Goal: Task Accomplishment & Management: Complete application form

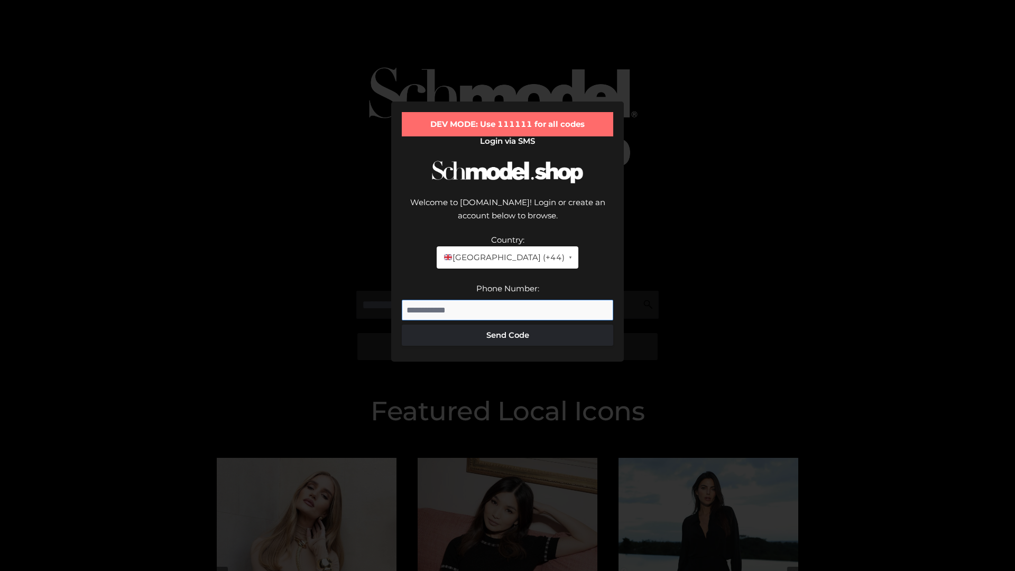
click at [508, 300] on input "Phone Number:" at bounding box center [507, 310] width 211 height 21
type input "**********"
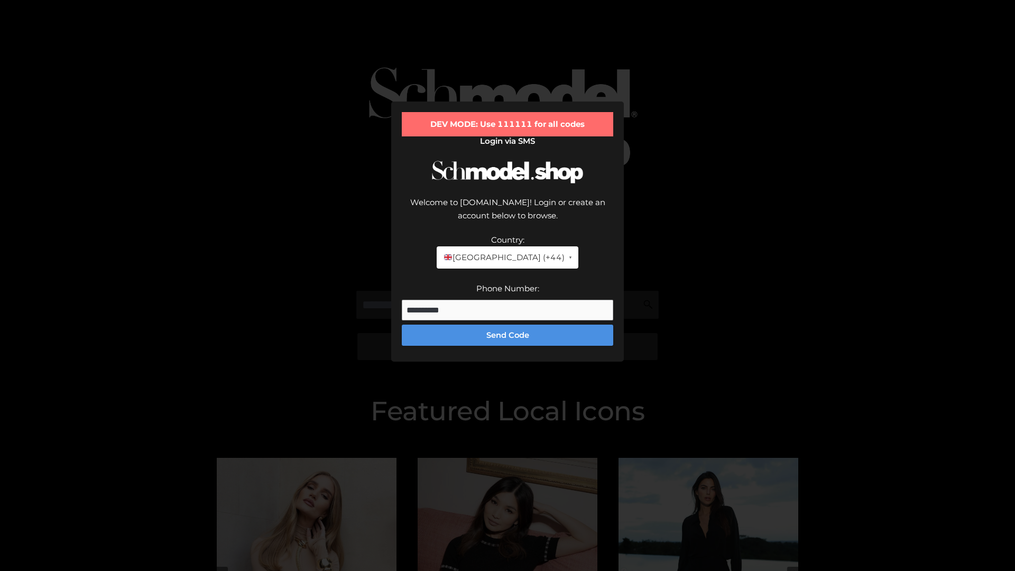
click at [508, 325] on button "Send Code" at bounding box center [507, 335] width 211 height 21
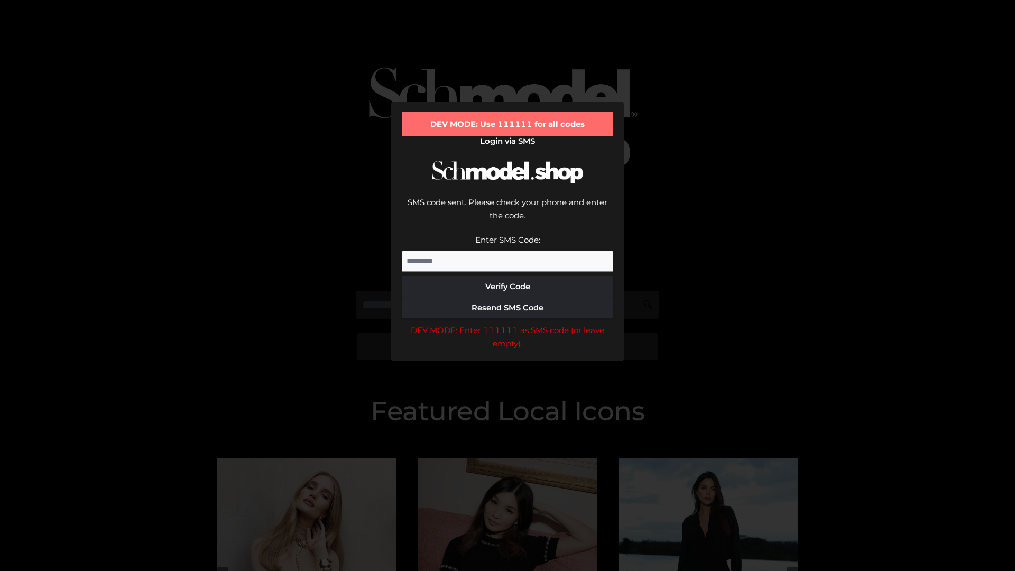
click at [508, 251] on input "Enter SMS Code:" at bounding box center [507, 261] width 211 height 21
type input "******"
click at [508, 276] on button "Verify Code" at bounding box center [507, 286] width 211 height 21
click at [508, 324] on div "DEV MODE: Enter 111111 as SMS code (or leave empty)." at bounding box center [507, 337] width 211 height 27
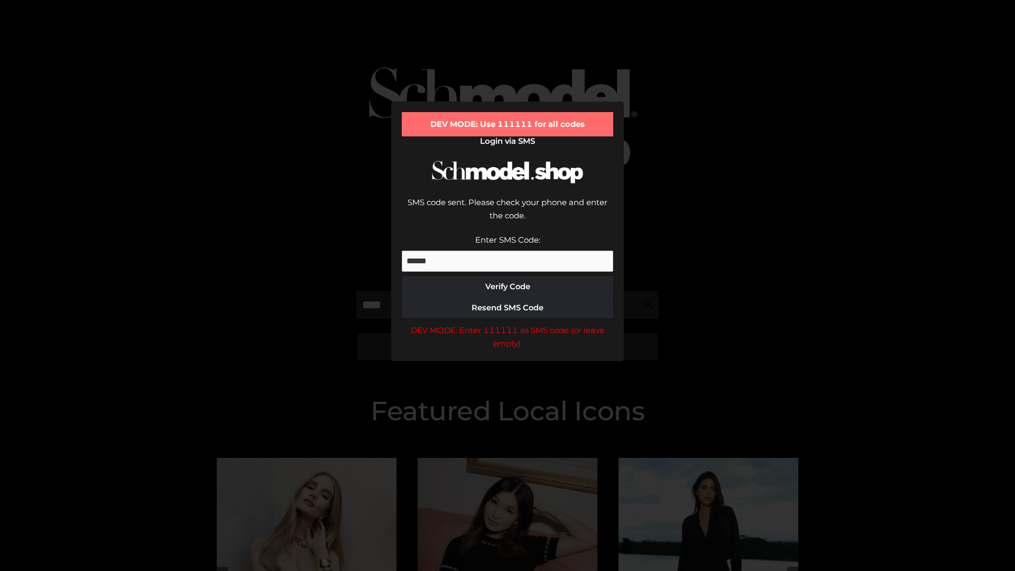
click at [508, 324] on div "DEV MODE: Enter 111111 as SMS code (or leave empty)." at bounding box center [507, 337] width 211 height 27
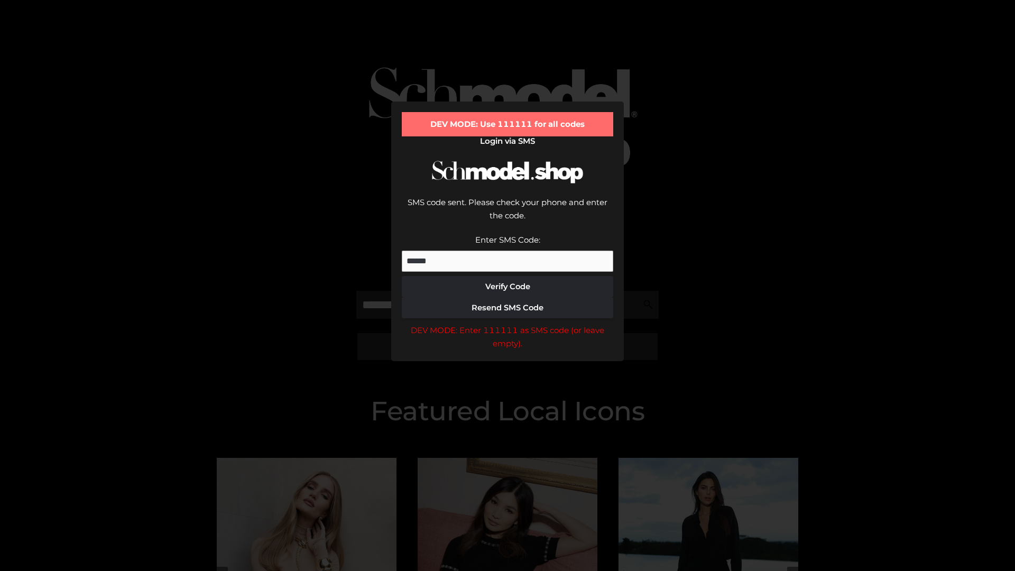
click at [508, 324] on div "DEV MODE: Enter 111111 as SMS code (or leave empty)." at bounding box center [507, 337] width 211 height 27
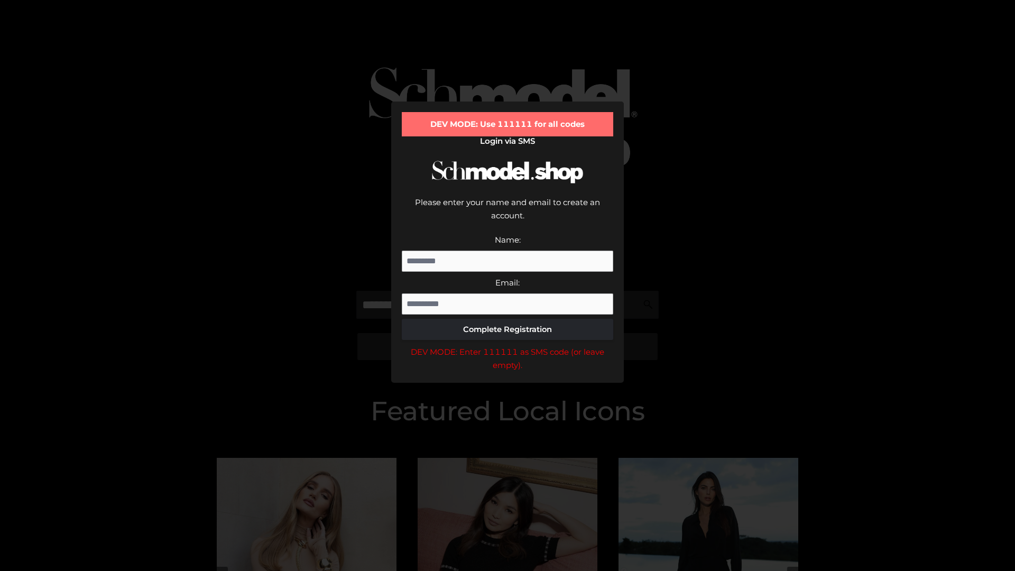
click at [508, 345] on div "DEV MODE: Enter 111111 as SMS code (or leave empty)." at bounding box center [507, 358] width 211 height 27
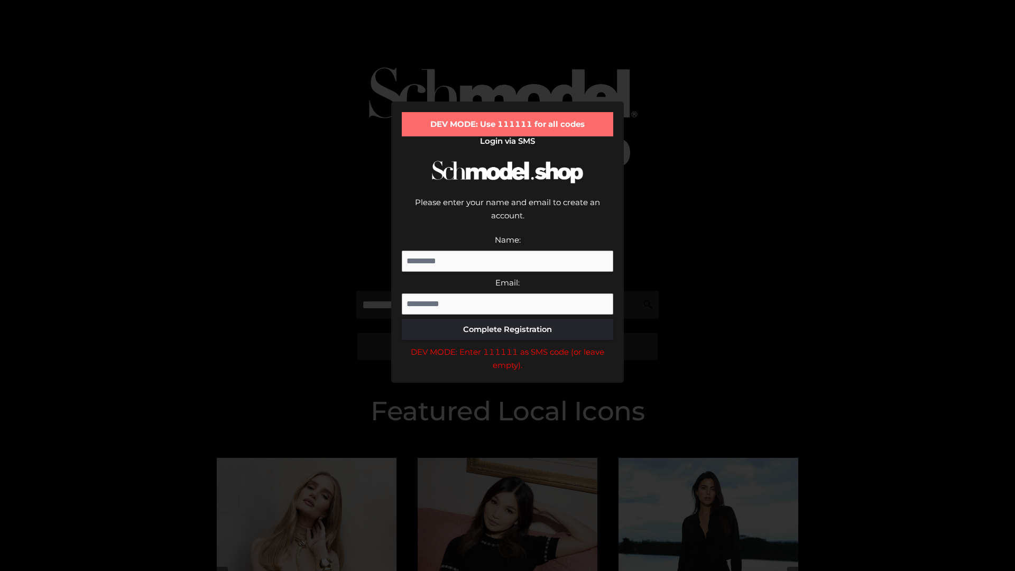
click at [508, 345] on div "DEV MODE: Enter 111111 as SMS code (or leave empty)." at bounding box center [507, 358] width 211 height 27
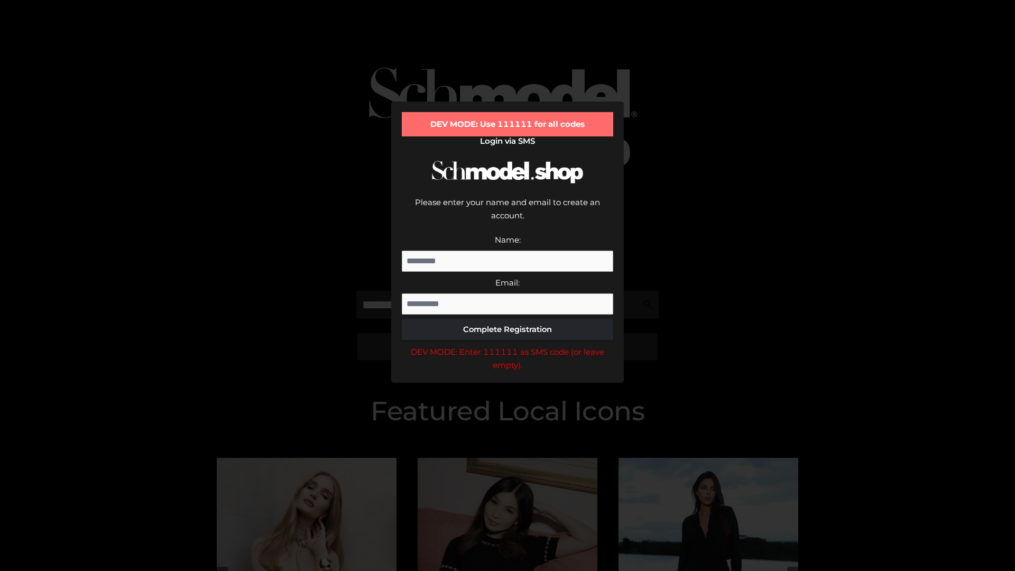
click at [508, 345] on div "DEV MODE: Enter 111111 as SMS code (or leave empty)." at bounding box center [507, 358] width 211 height 27
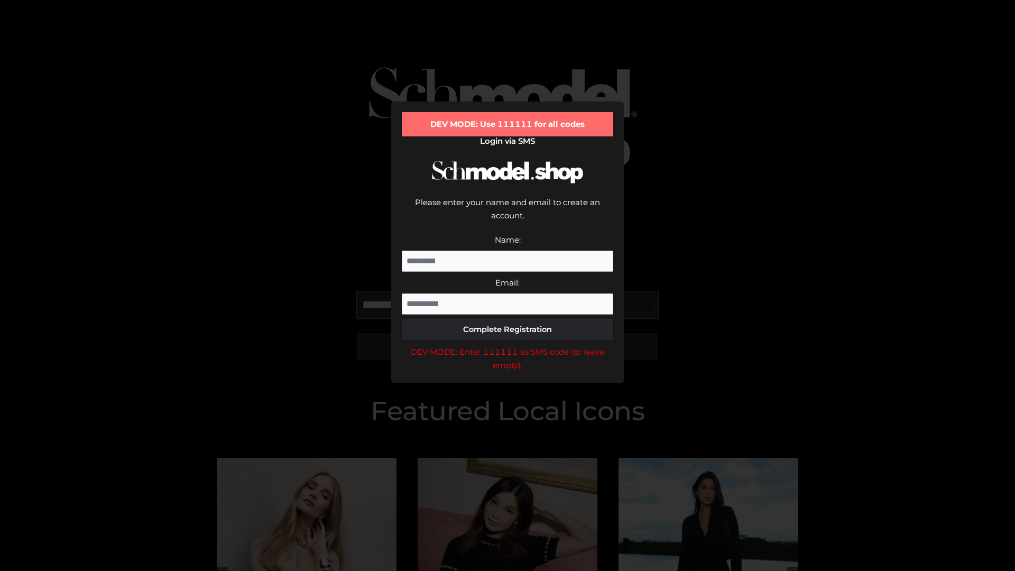
scroll to position [0, 26]
click at [508, 345] on div "DEV MODE: Enter 111111 as SMS code (or leave empty)." at bounding box center [507, 358] width 211 height 27
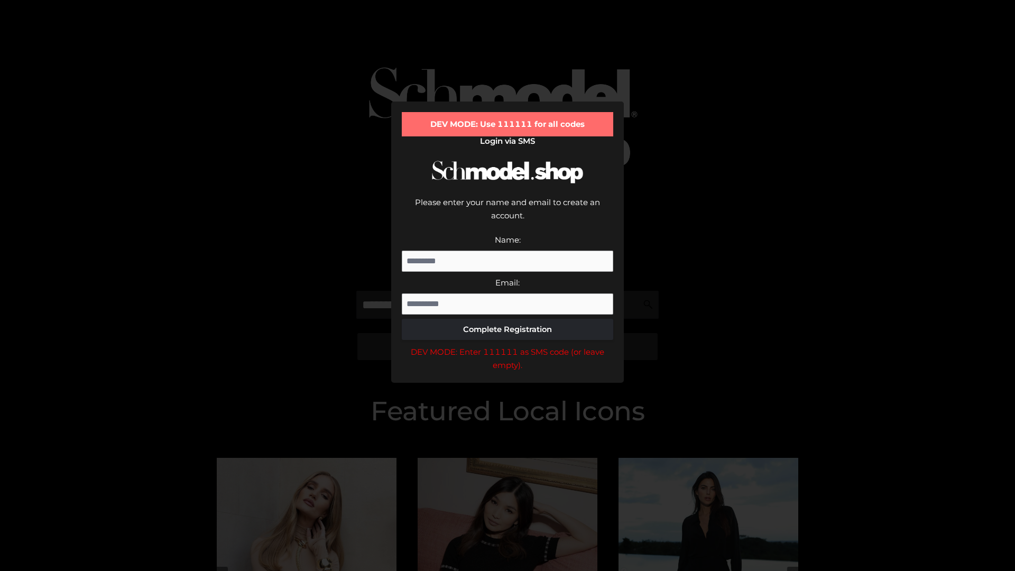
click at [508, 345] on div "DEV MODE: Enter 111111 as SMS code (or leave empty)." at bounding box center [507, 358] width 211 height 27
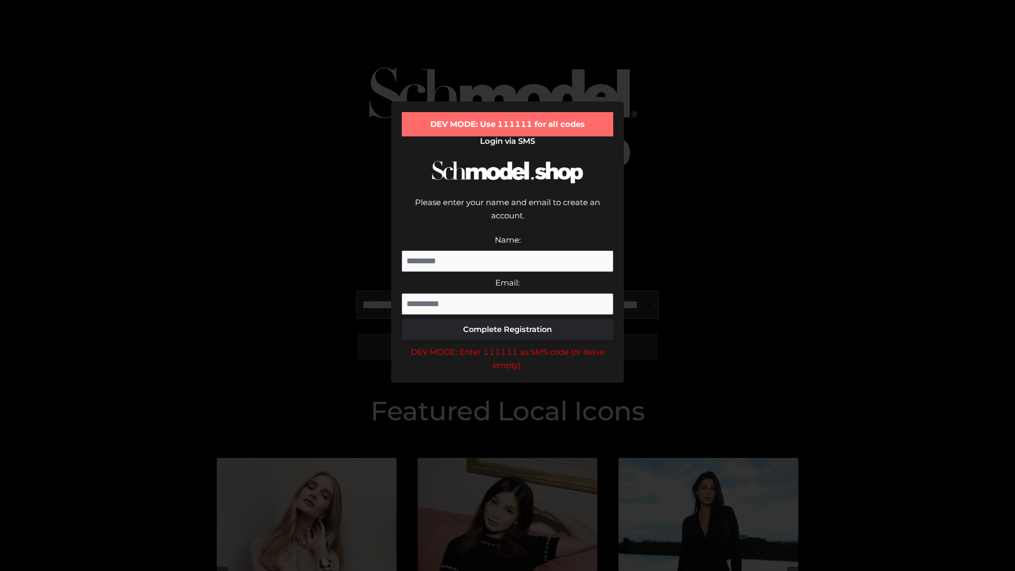
scroll to position [0, 93]
click at [508, 345] on div "DEV MODE: Enter 111111 as SMS code (or leave empty)." at bounding box center [507, 358] width 211 height 27
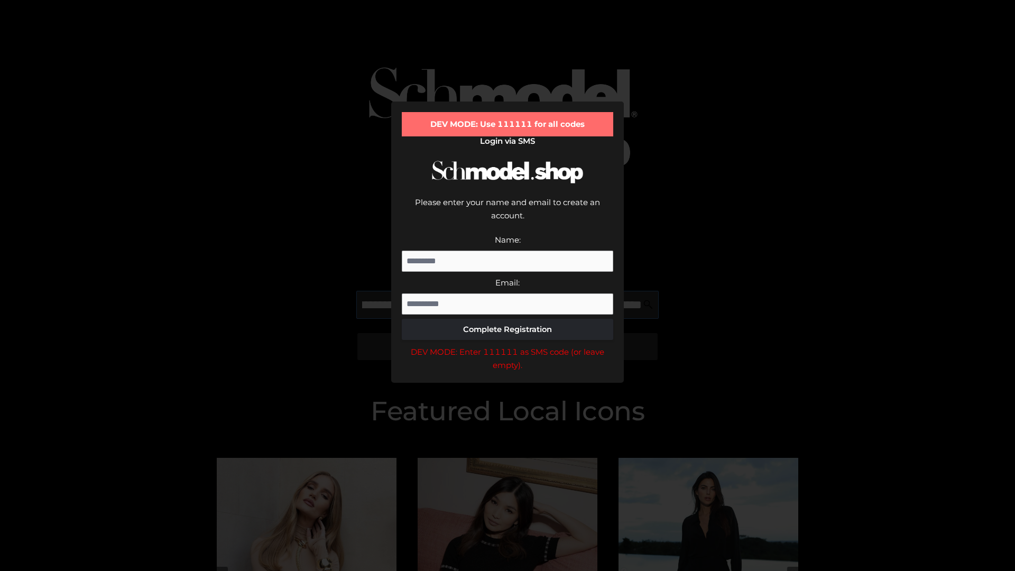
type input "**********"
